Goal: Transaction & Acquisition: Book appointment/travel/reservation

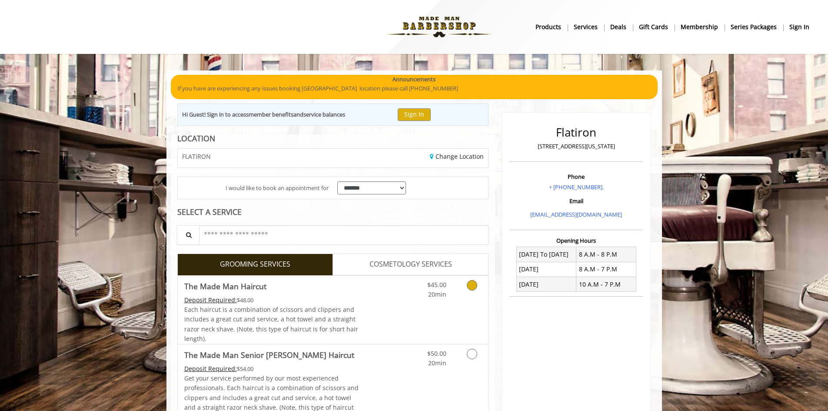
click at [466, 292] on link "Grooming services" at bounding box center [471, 288] width 22 height 24
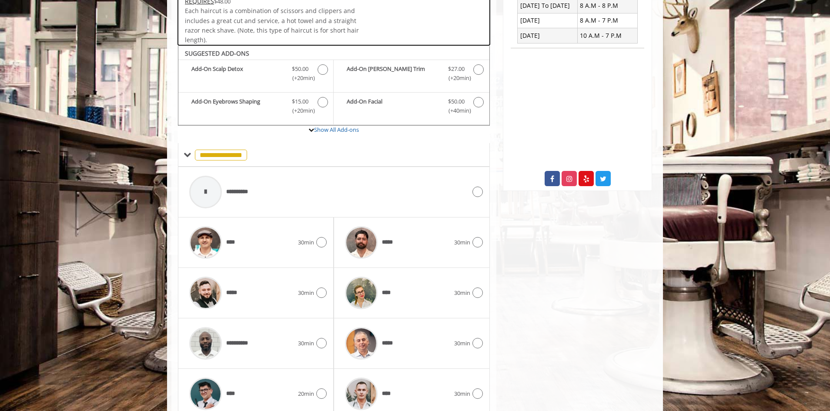
scroll to position [294, 0]
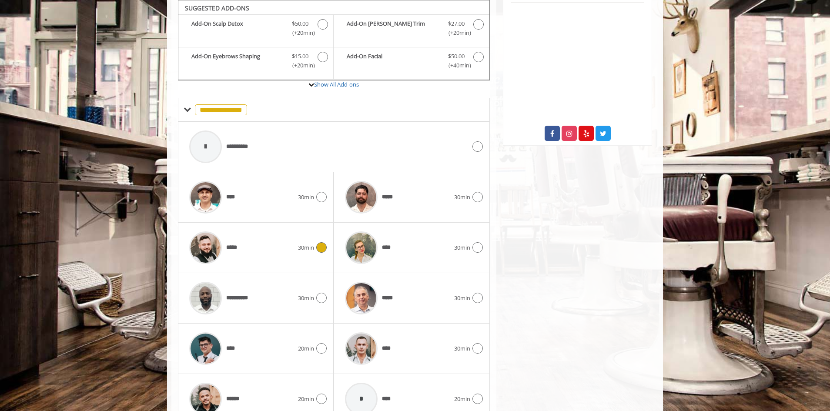
click at [270, 251] on div "*****" at bounding box center [241, 247] width 113 height 41
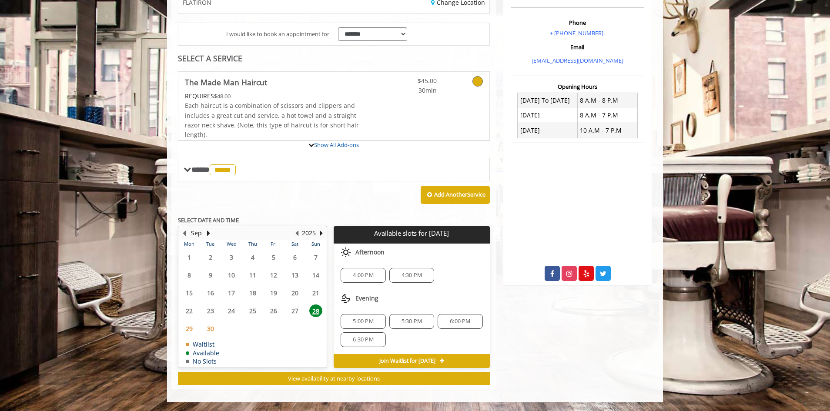
scroll to position [234, 0]
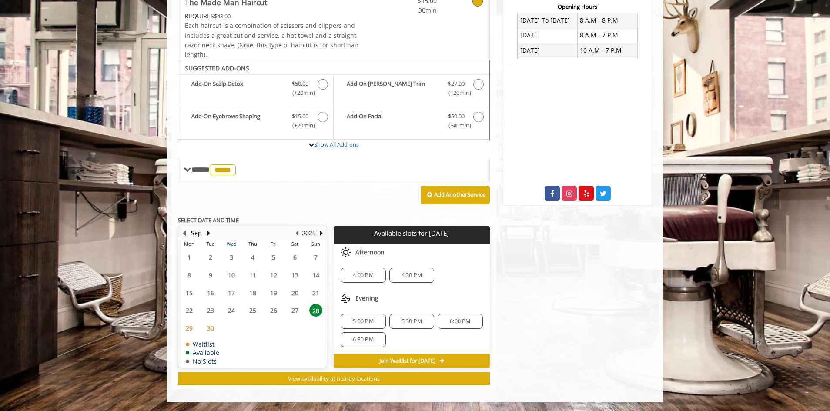
click at [191, 328] on span "29" at bounding box center [189, 328] width 13 height 13
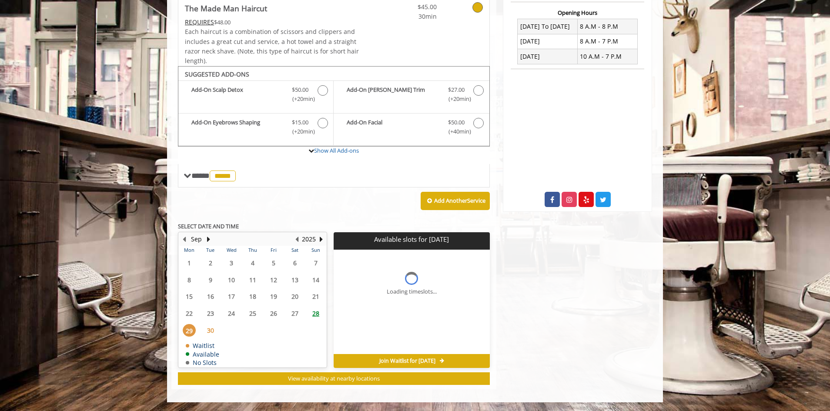
scroll to position [228, 0]
click at [210, 332] on span "30" at bounding box center [210, 330] width 13 height 13
click at [187, 334] on span "29" at bounding box center [189, 330] width 13 height 13
click at [315, 313] on span "28" at bounding box center [315, 313] width 13 height 13
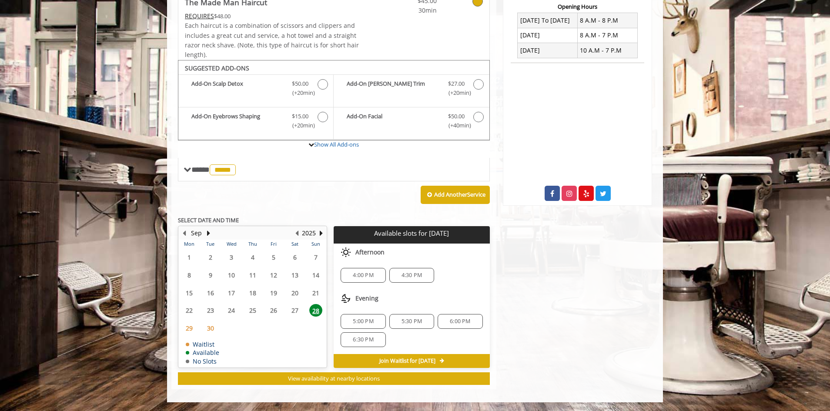
click at [210, 330] on span "30" at bounding box center [210, 328] width 13 height 13
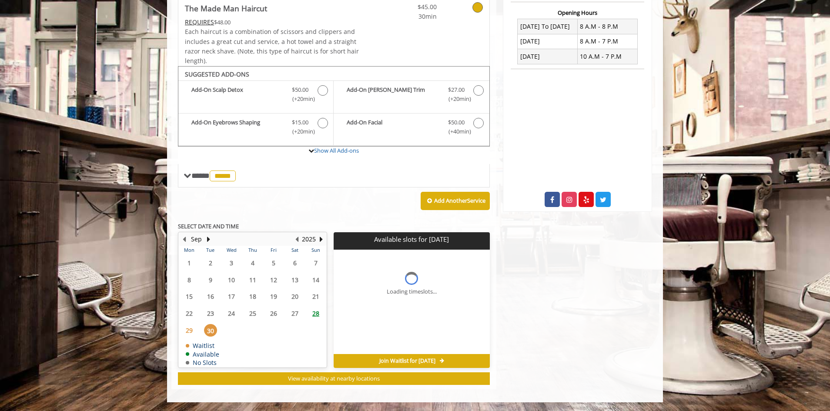
scroll to position [228, 0]
click at [187, 330] on span "29" at bounding box center [189, 330] width 13 height 13
click at [403, 359] on span "Join Waitlist for [DATE]" at bounding box center [407, 360] width 56 height 7
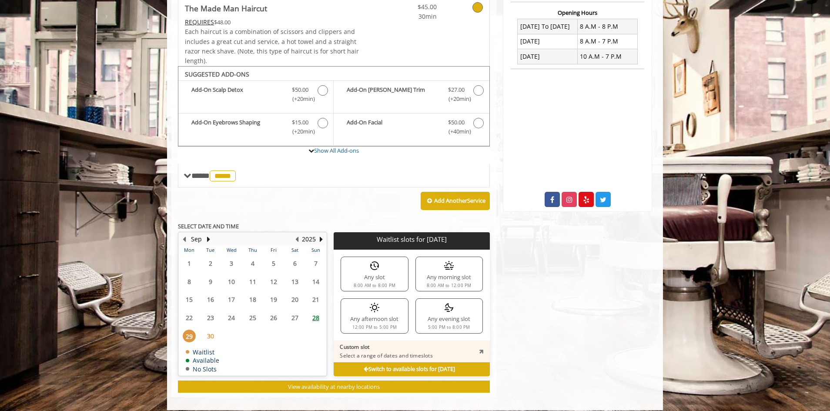
click at [442, 274] on div "Any morning slot 8:00 AM to 12:00 PM" at bounding box center [448, 274] width 67 height 35
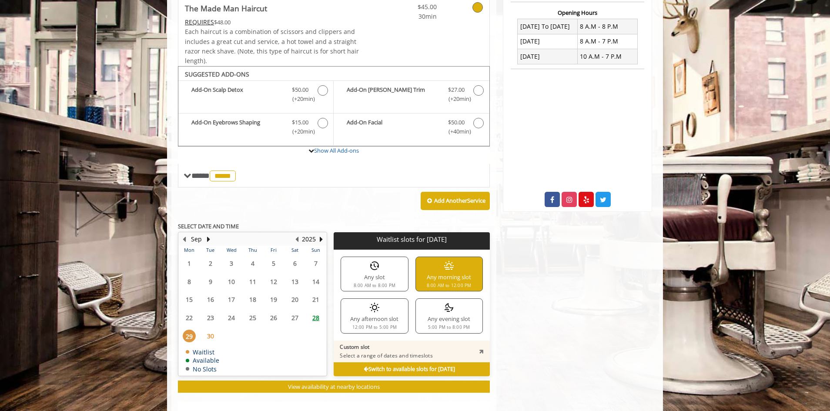
click at [375, 369] on b "Switch to available slots for [DATE]" at bounding box center [409, 368] width 91 height 7
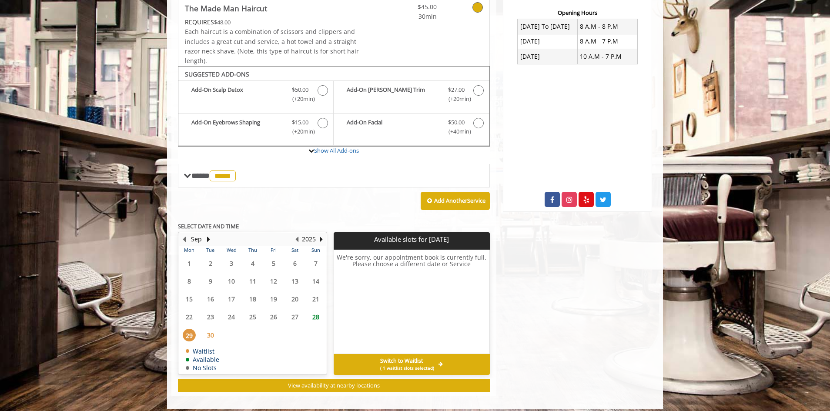
click at [393, 364] on span "( 1 waitlist slots selected)" at bounding box center [407, 367] width 54 height 7
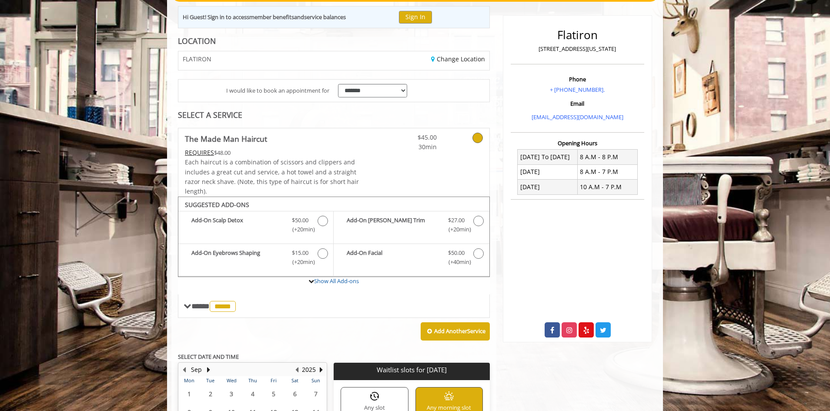
scroll to position [0, 0]
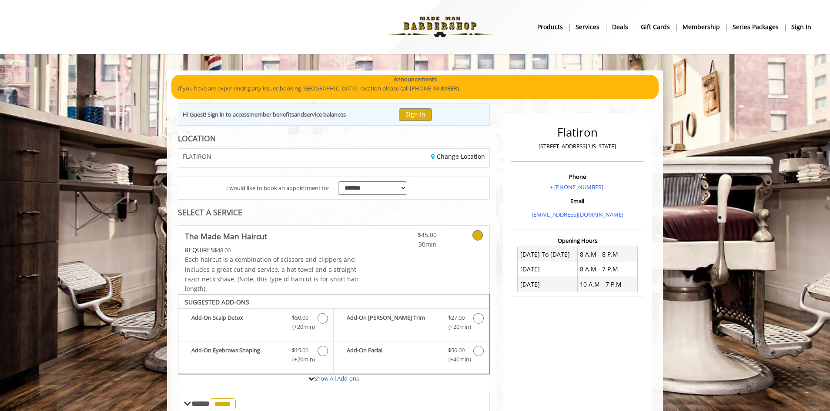
click at [802, 27] on b "sign in" at bounding box center [801, 27] width 20 height 10
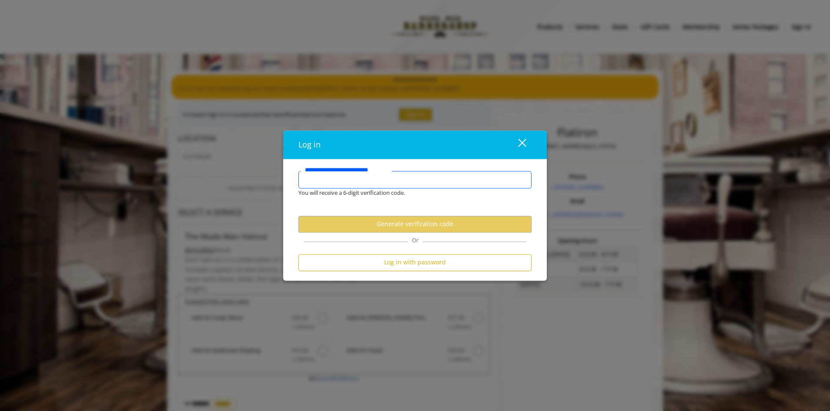
click at [458, 179] on input "**********" at bounding box center [414, 179] width 233 height 17
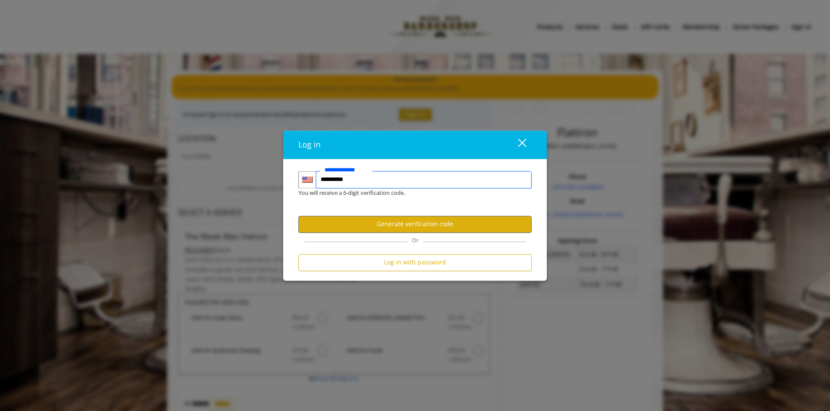
type input "**********"
click at [450, 224] on button "Generate verification code" at bounding box center [414, 224] width 233 height 17
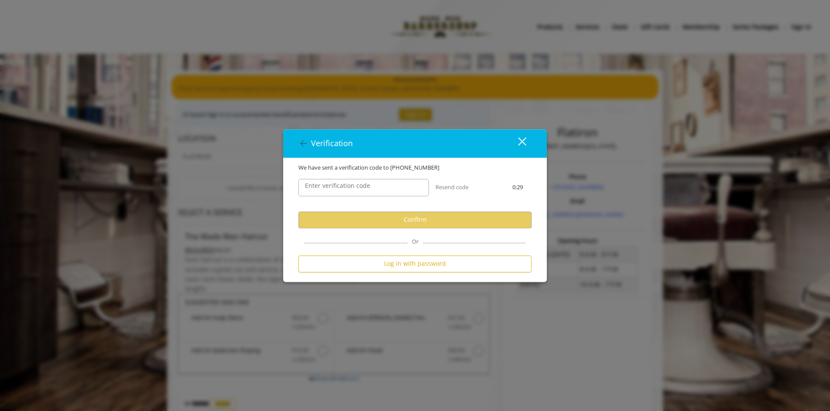
click at [558, 353] on div "Verification close We have sent a verification code to [PHONE_NUMBER] Enter ver…" at bounding box center [415, 205] width 830 height 411
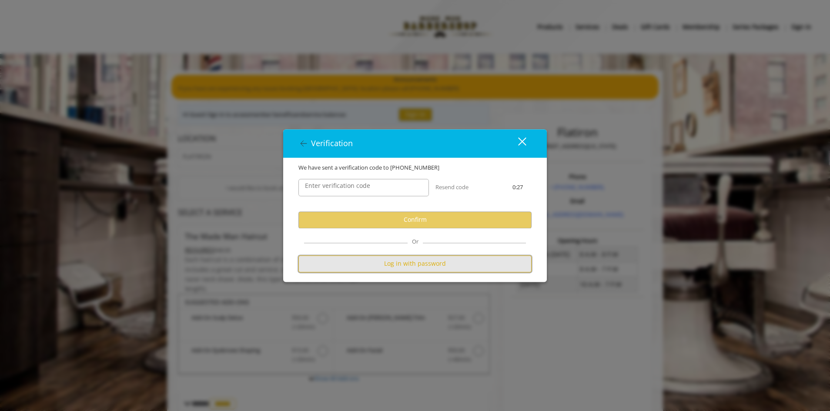
click at [473, 267] on button "Log in with password" at bounding box center [414, 263] width 233 height 17
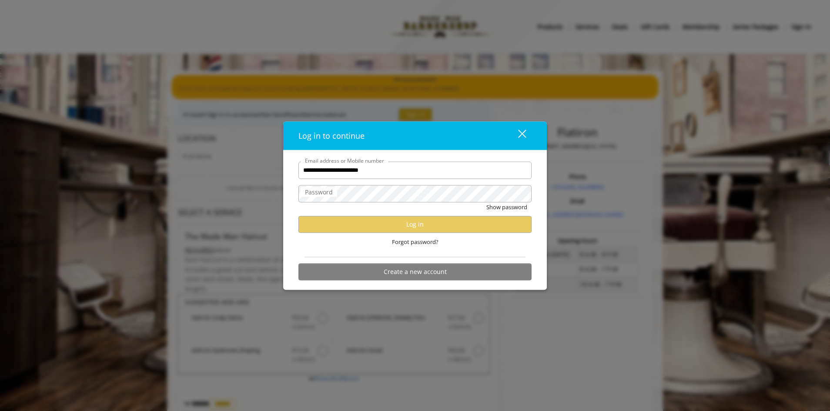
type input "**********"
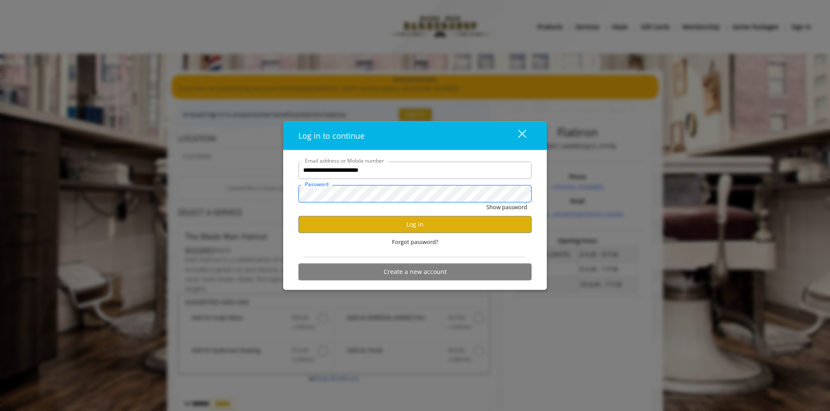
click at [486, 202] on button "Show password" at bounding box center [506, 206] width 41 height 9
click at [425, 226] on button "Log in" at bounding box center [414, 224] width 233 height 17
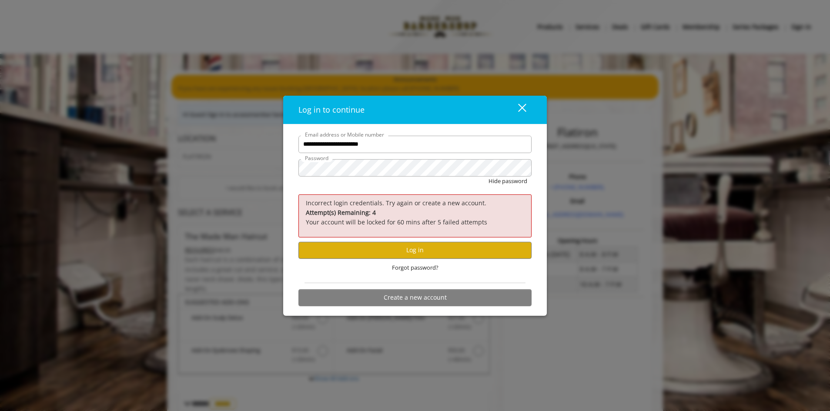
click at [523, 108] on div "close dialog" at bounding box center [522, 108] width 8 height 8
